Goal: Find contact information: Find contact information

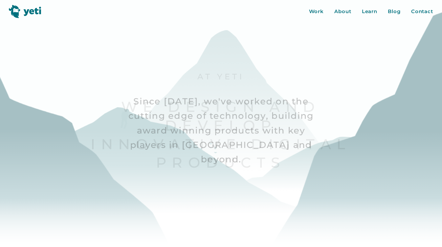
scroll to position [34, 0]
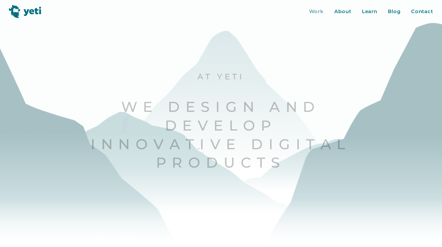
click at [315, 11] on div "Work" at bounding box center [316, 12] width 15 height 8
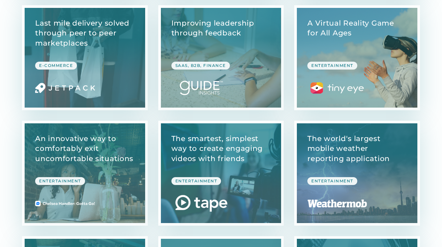
scroll to position [1715, 0]
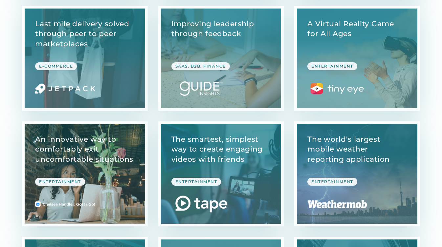
click at [72, 141] on link "View Case Study" at bounding box center [85, 174] width 120 height 100
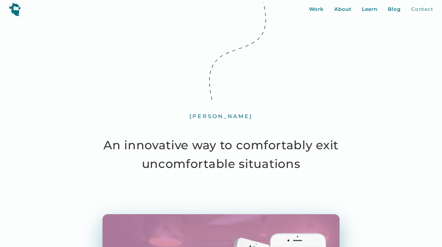
click at [429, 11] on div "Contact" at bounding box center [422, 10] width 22 height 8
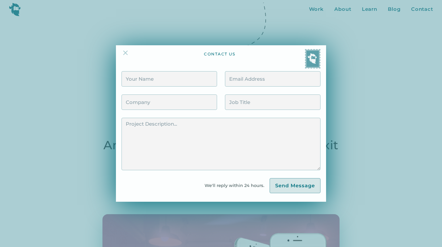
click at [123, 53] on img at bounding box center [126, 53] width 8 height 8
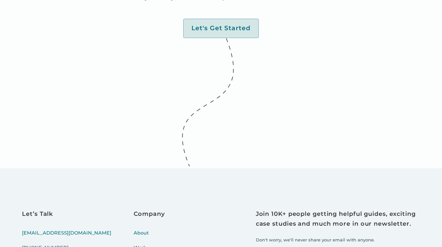
scroll to position [2565, 0]
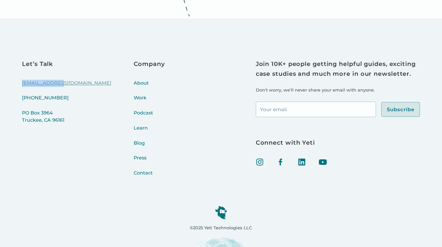
drag, startPoint x: 17, startPoint y: 82, endPoint x: 58, endPoint y: 84, distance: 40.8
click at [58, 84] on div "Let’s Talk hello@yeti.co (415) 766-4198 PO Box 3964 Truckee, CA 96161 Company A…" at bounding box center [221, 132] width 442 height 229
copy link "[EMAIL_ADDRESS][DOMAIN_NAME]"
